Goal: Information Seeking & Learning: Learn about a topic

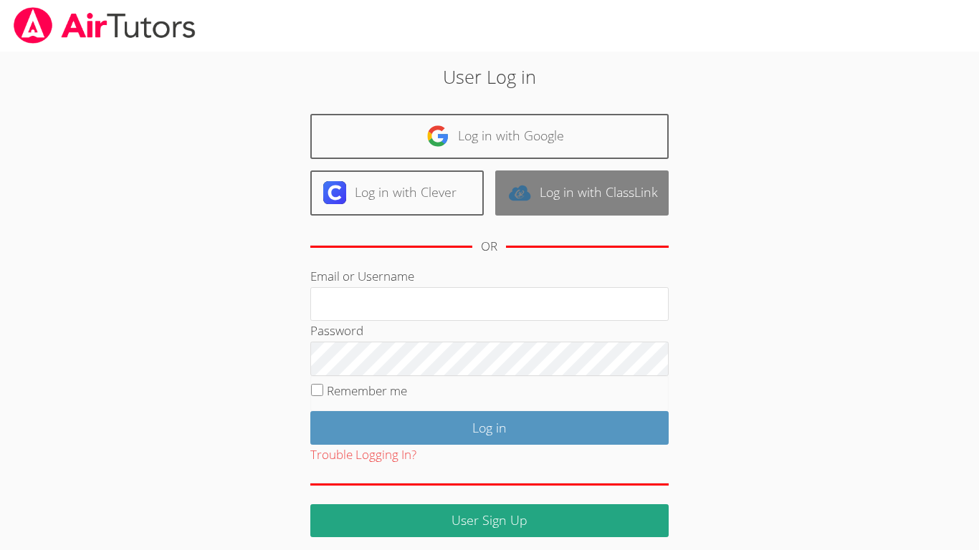
click at [514, 192] on img at bounding box center [519, 192] width 23 height 23
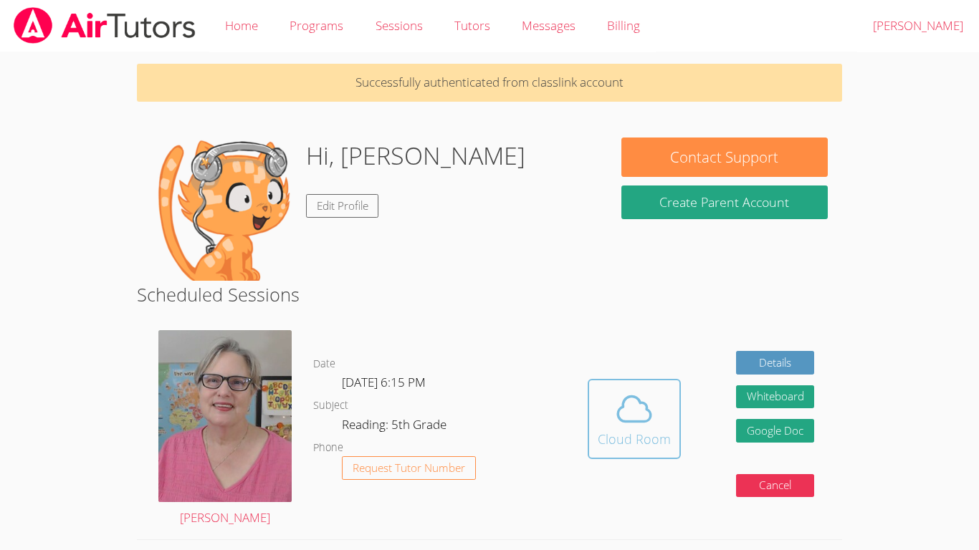
click at [645, 425] on icon at bounding box center [634, 409] width 40 height 40
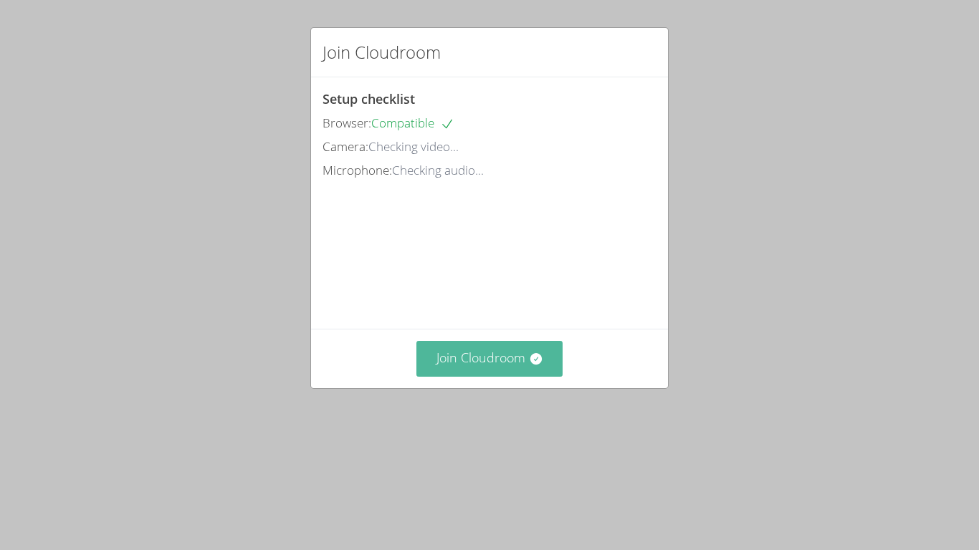
click at [507, 376] on button "Join Cloudroom" at bounding box center [489, 358] width 147 height 35
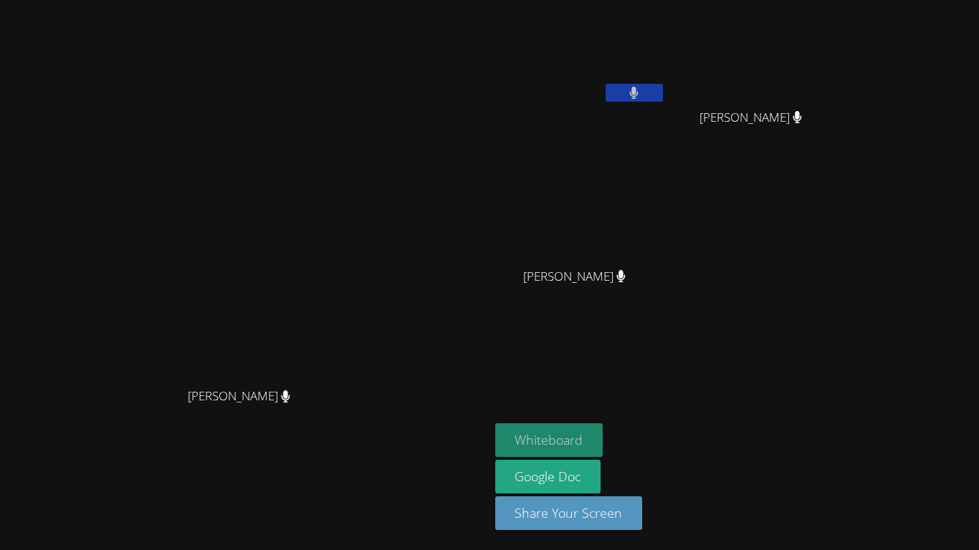
click at [603, 438] on button "Whiteboard" at bounding box center [549, 440] width 108 height 34
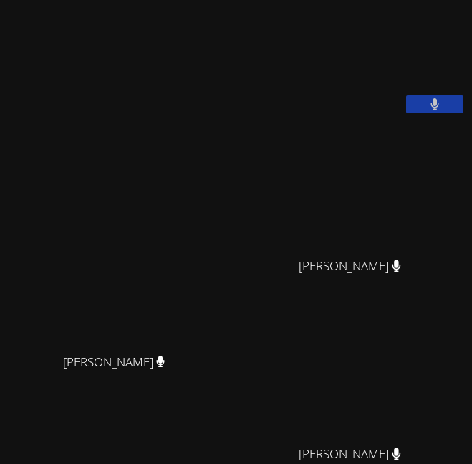
click at [391, 431] on video at bounding box center [356, 375] width 215 height 125
click at [228, 132] on div "Nola Dorman Nola Dorman" at bounding box center [120, 311] width 228 height 610
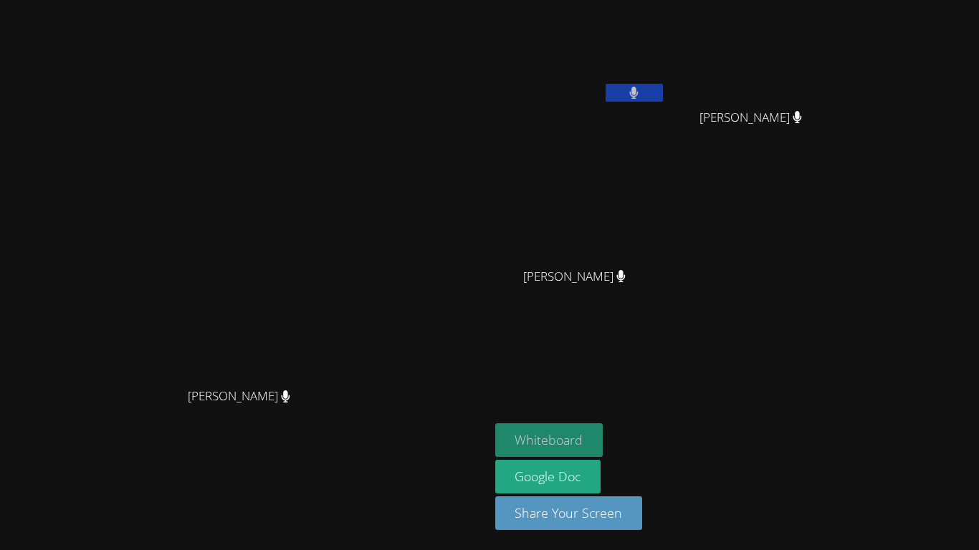
click at [603, 436] on button "Whiteboard" at bounding box center [549, 440] width 108 height 34
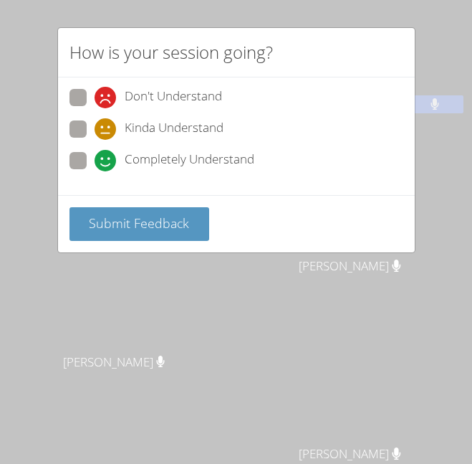
click at [175, 158] on span "Completely Understand" at bounding box center [190, 160] width 130 height 21
click at [107, 158] on input "Completely Understand" at bounding box center [101, 158] width 12 height 12
radio input "true"
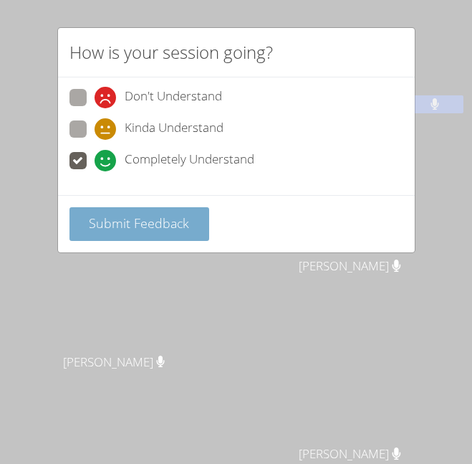
click at [184, 213] on button "Submit Feedback" at bounding box center [140, 224] width 140 height 34
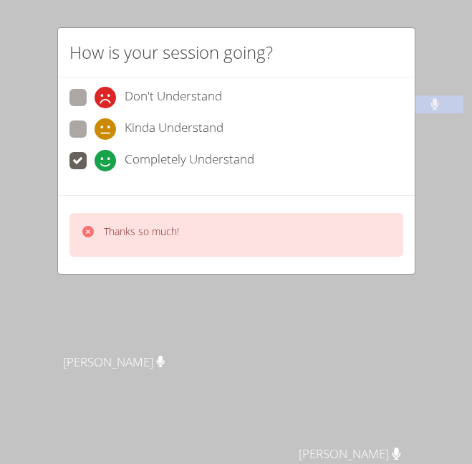
click at [185, 229] on div "Thanks so much!" at bounding box center [237, 235] width 334 height 44
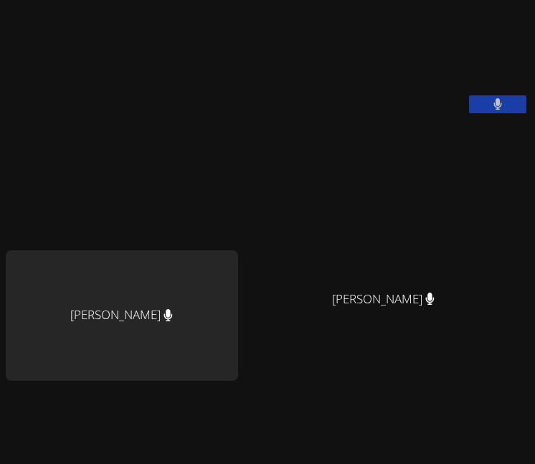
click at [282, 222] on video at bounding box center [389, 204] width 215 height 158
click at [282, 221] on video at bounding box center [389, 204] width 215 height 158
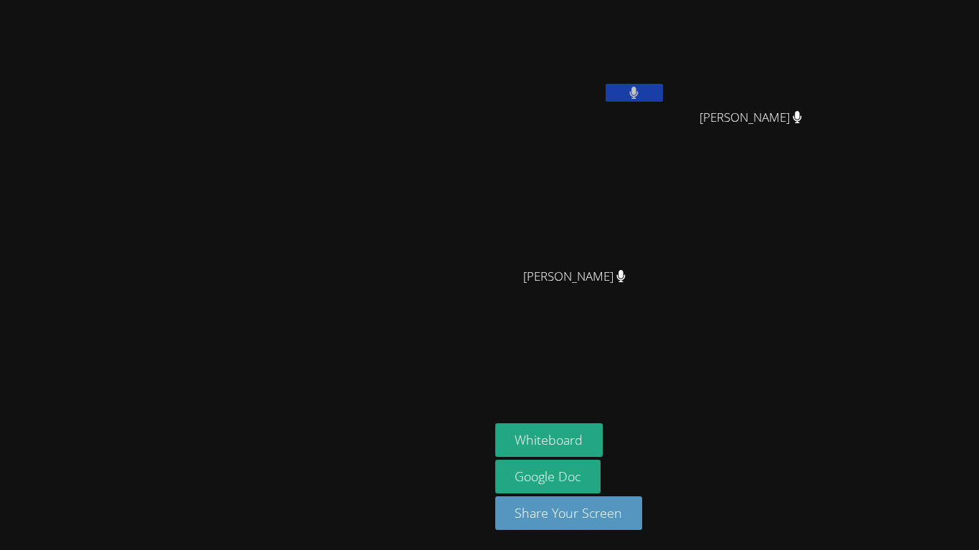
click at [484, 482] on div "[PERSON_NAME]" at bounding box center [245, 275] width 478 height 539
click at [234, 114] on video at bounding box center [244, 246] width 215 height 269
